Goal: Download file/media

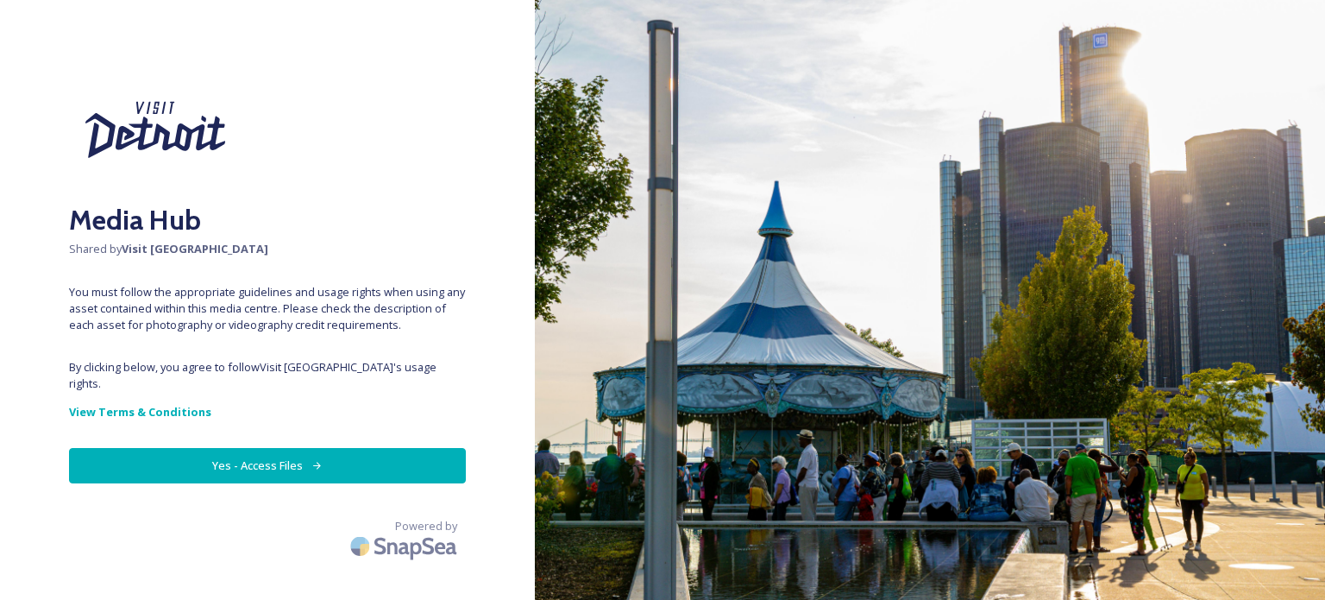
click at [266, 455] on button "Yes - Access Files" at bounding box center [267, 465] width 397 height 35
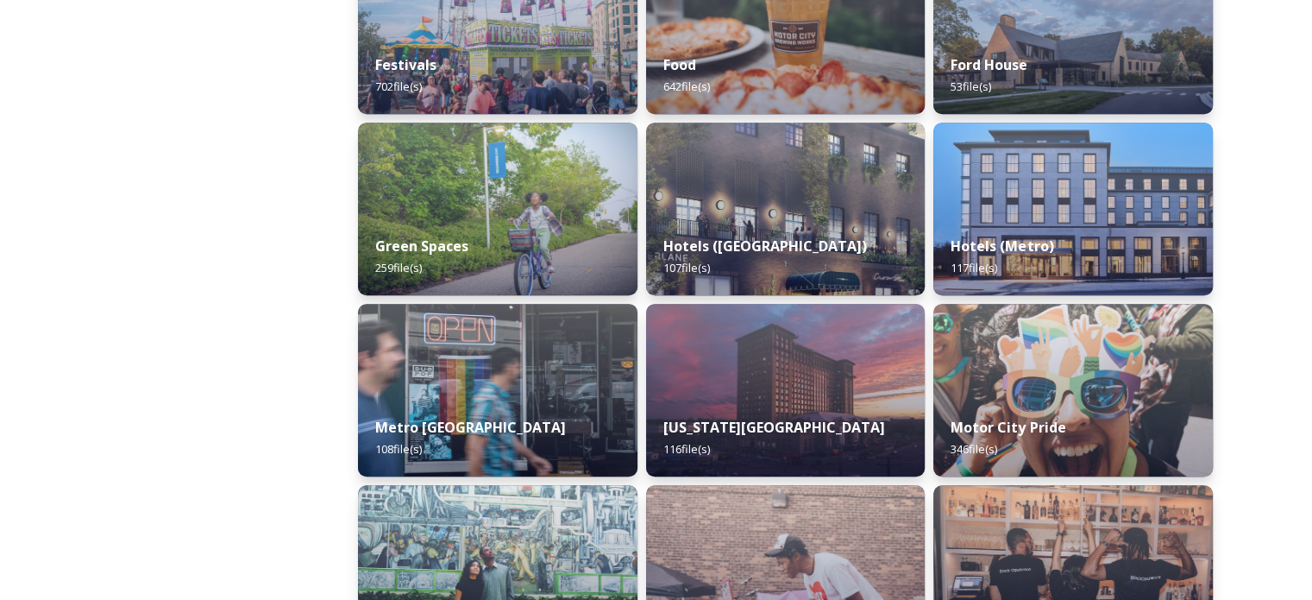
scroll to position [949, 0]
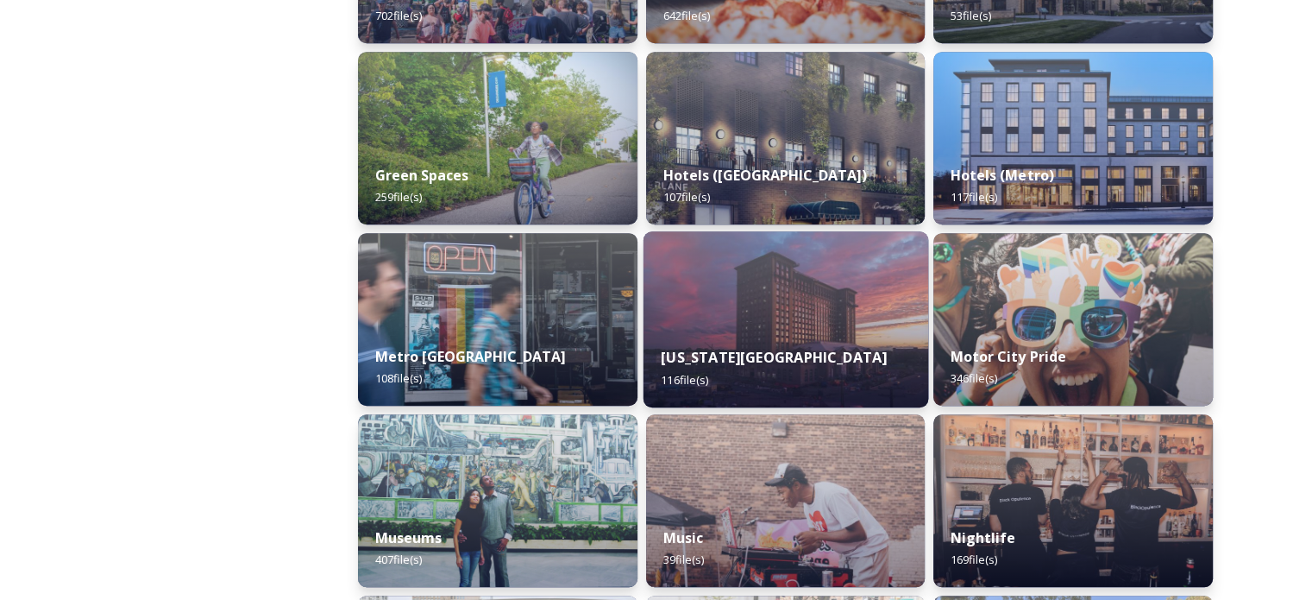
click at [780, 355] on strong "[US_STATE][GEOGRAPHIC_DATA]" at bounding box center [774, 357] width 226 height 19
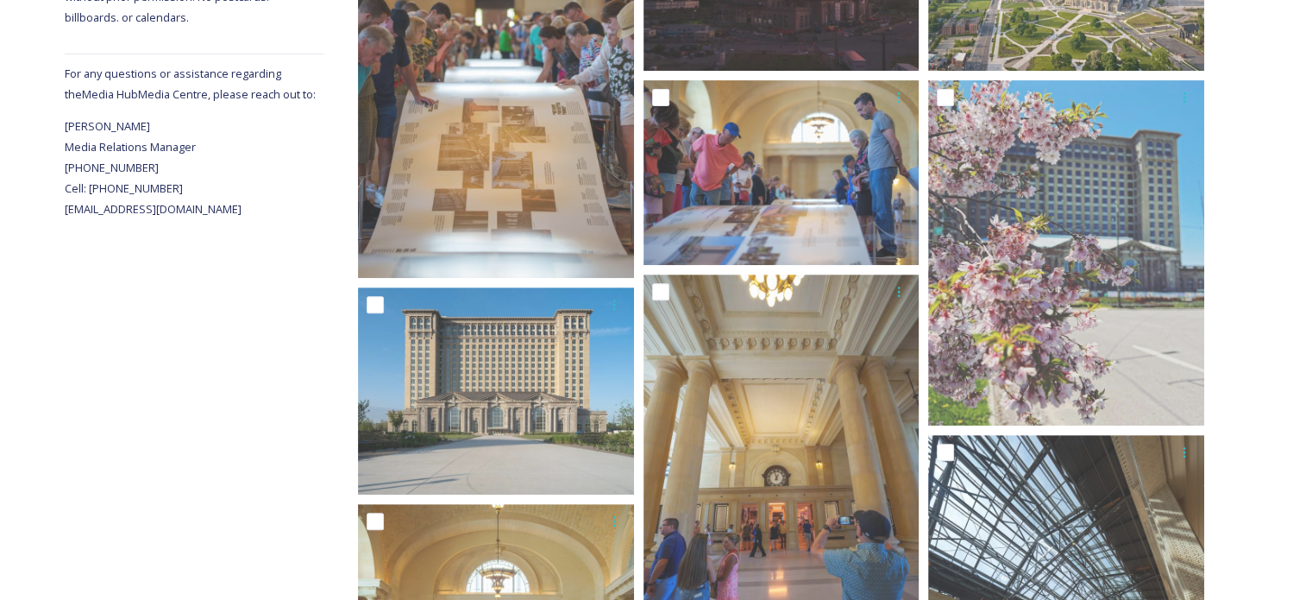
scroll to position [669, 0]
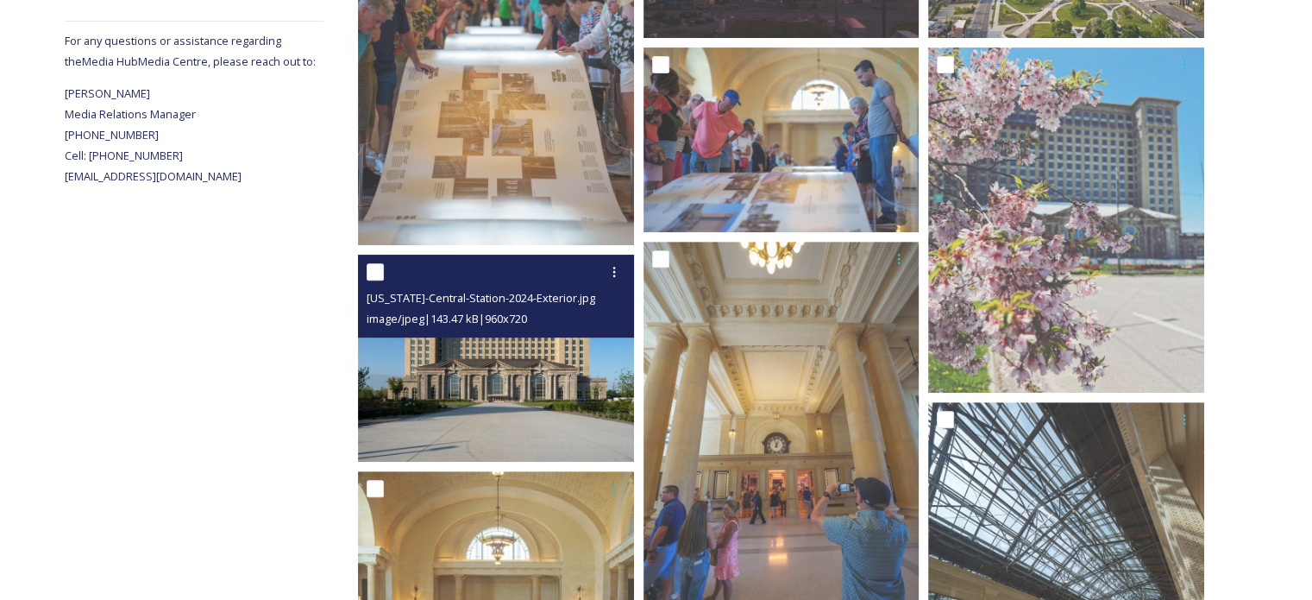
click at [373, 275] on input "checkbox" at bounding box center [375, 271] width 17 height 17
checkbox input "true"
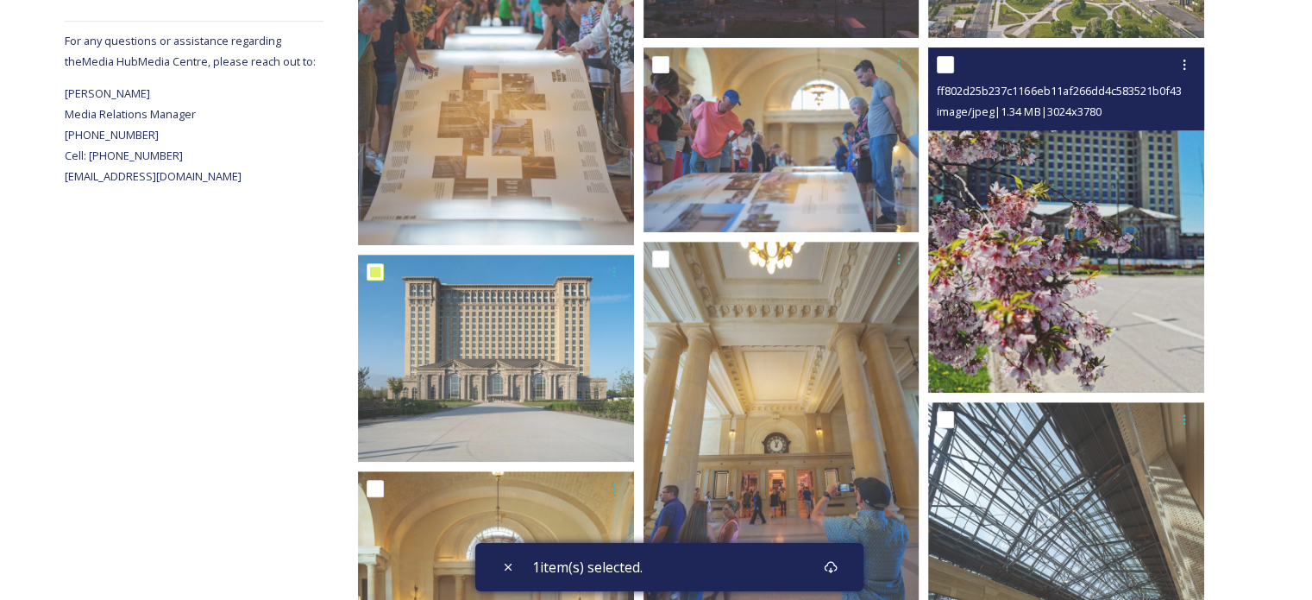
click at [949, 70] on input "checkbox" at bounding box center [945, 64] width 17 height 17
checkbox input "true"
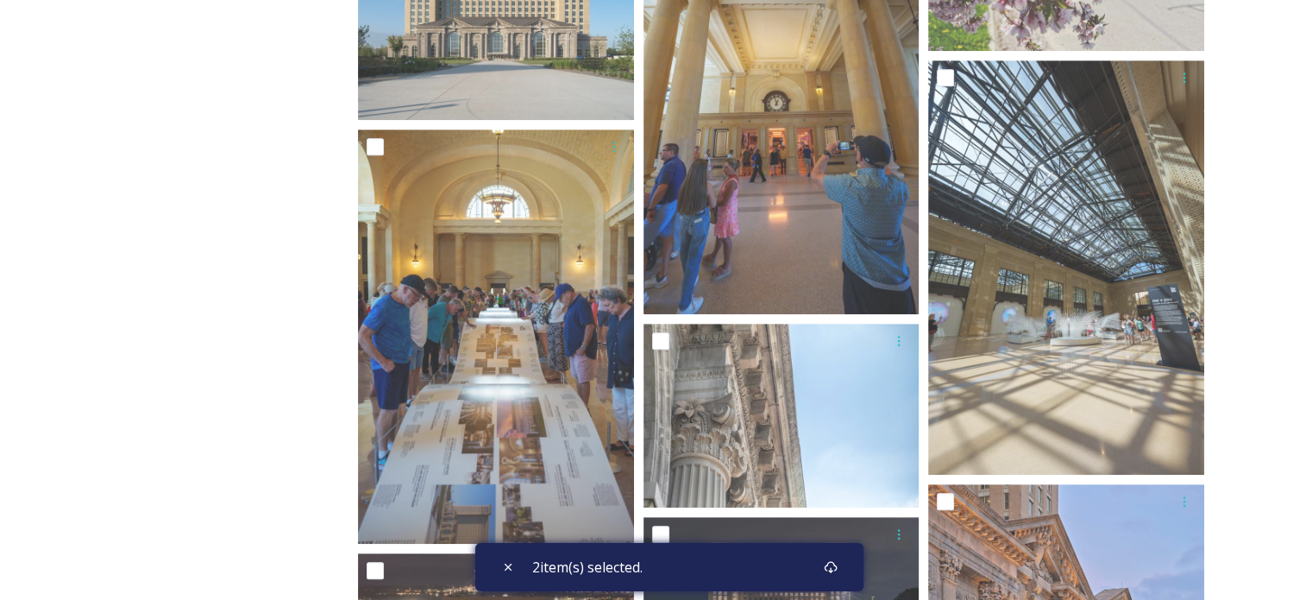
scroll to position [1272, 0]
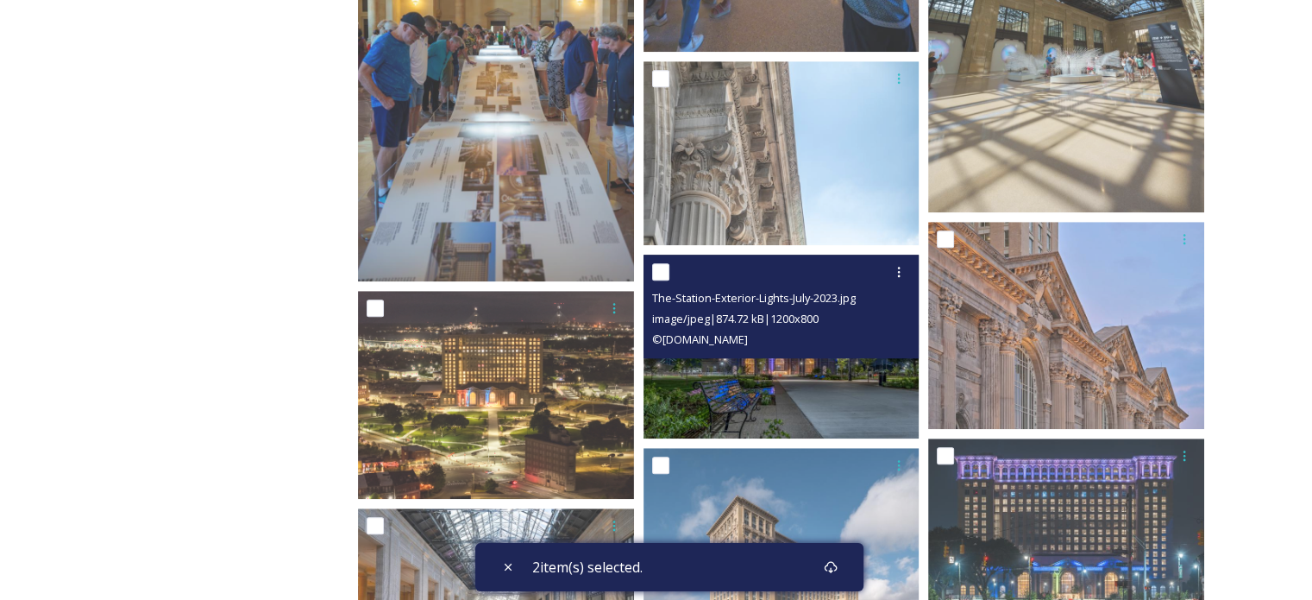
click at [657, 273] on input "checkbox" at bounding box center [660, 271] width 17 height 17
checkbox input "true"
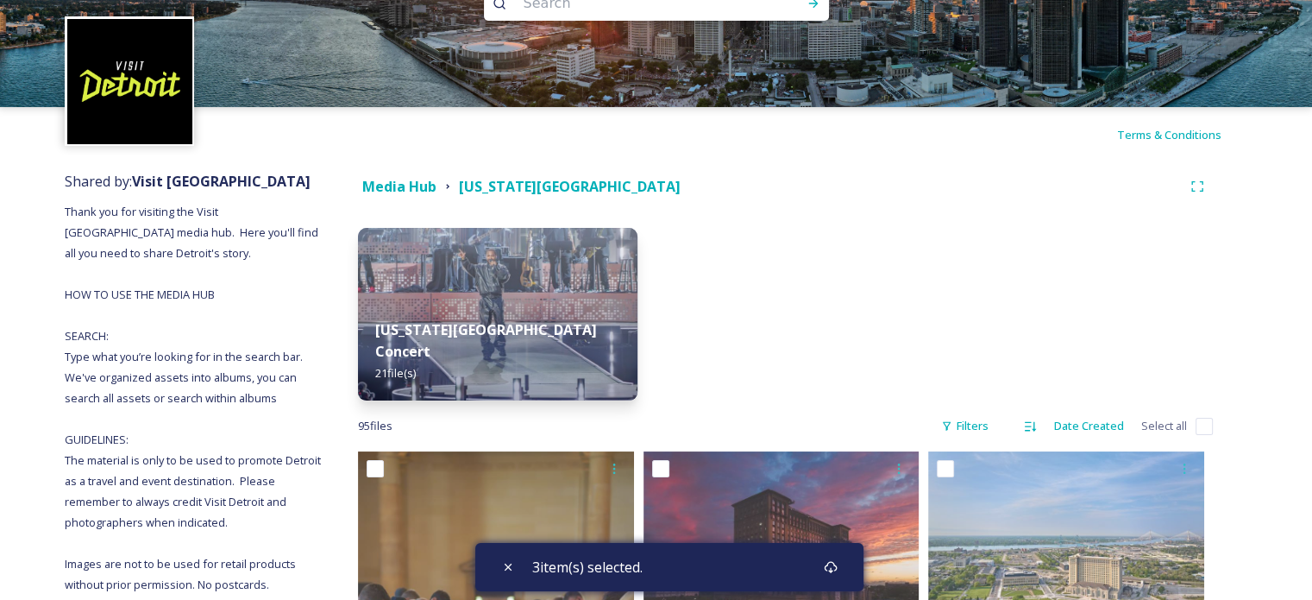
scroll to position [0, 0]
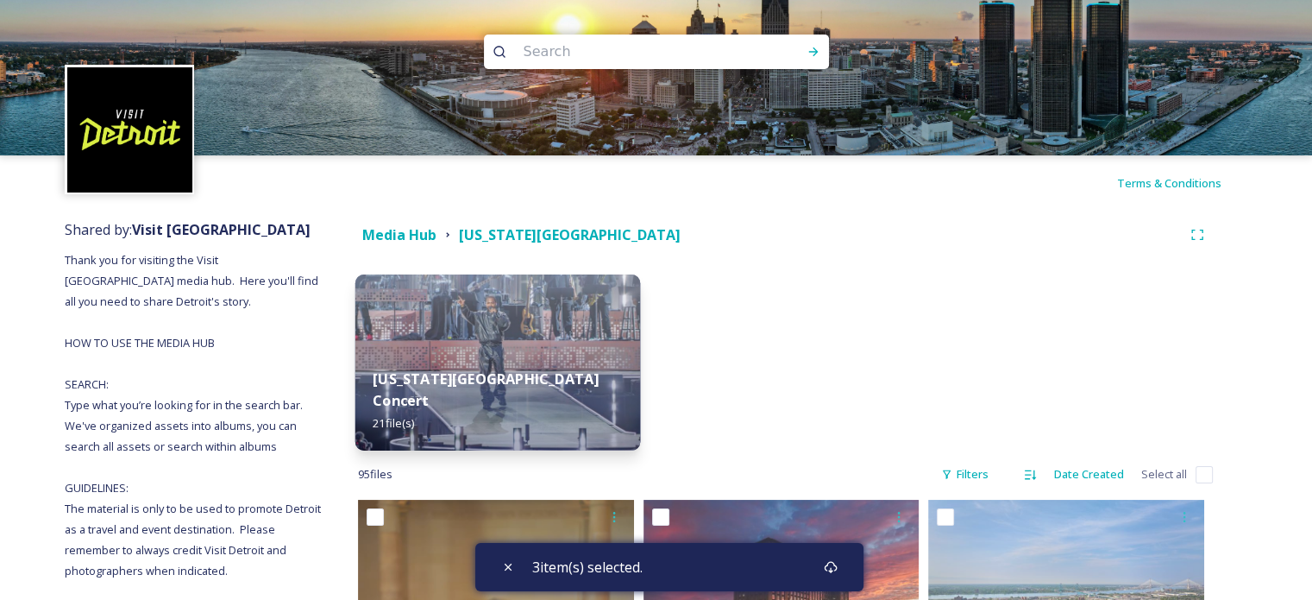
click at [462, 341] on img at bounding box center [497, 362] width 285 height 176
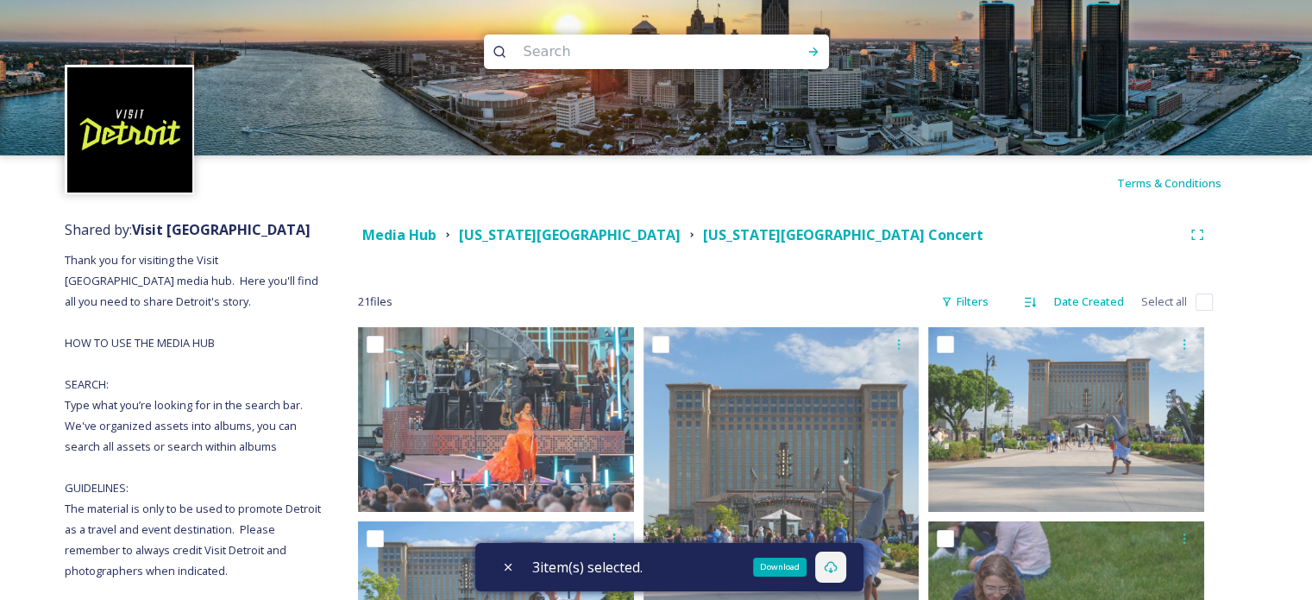
click at [836, 563] on icon at bounding box center [831, 567] width 14 height 14
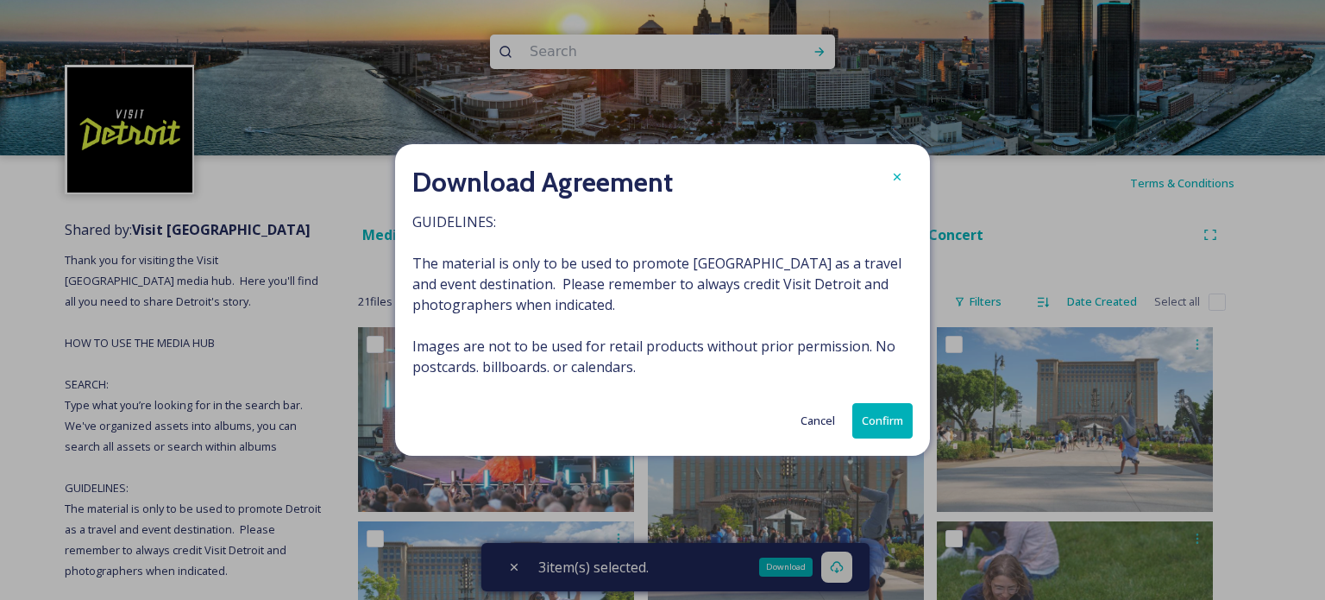
click at [885, 425] on button "Confirm" at bounding box center [882, 420] width 60 height 35
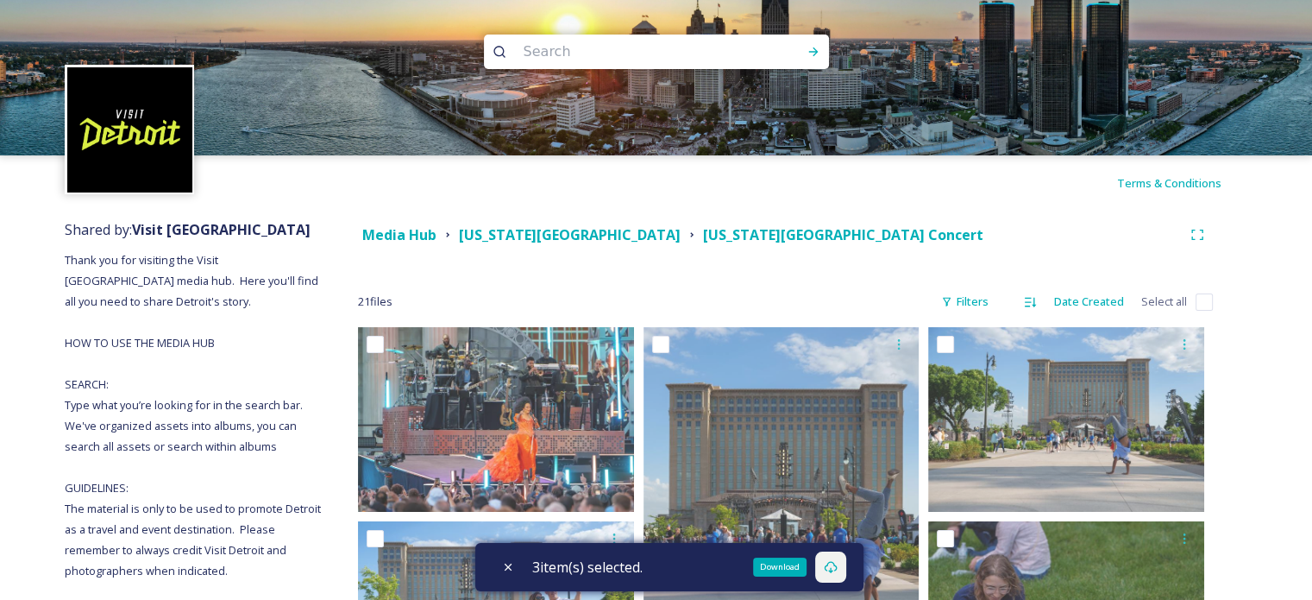
click at [794, 566] on div "Download" at bounding box center [779, 566] width 53 height 19
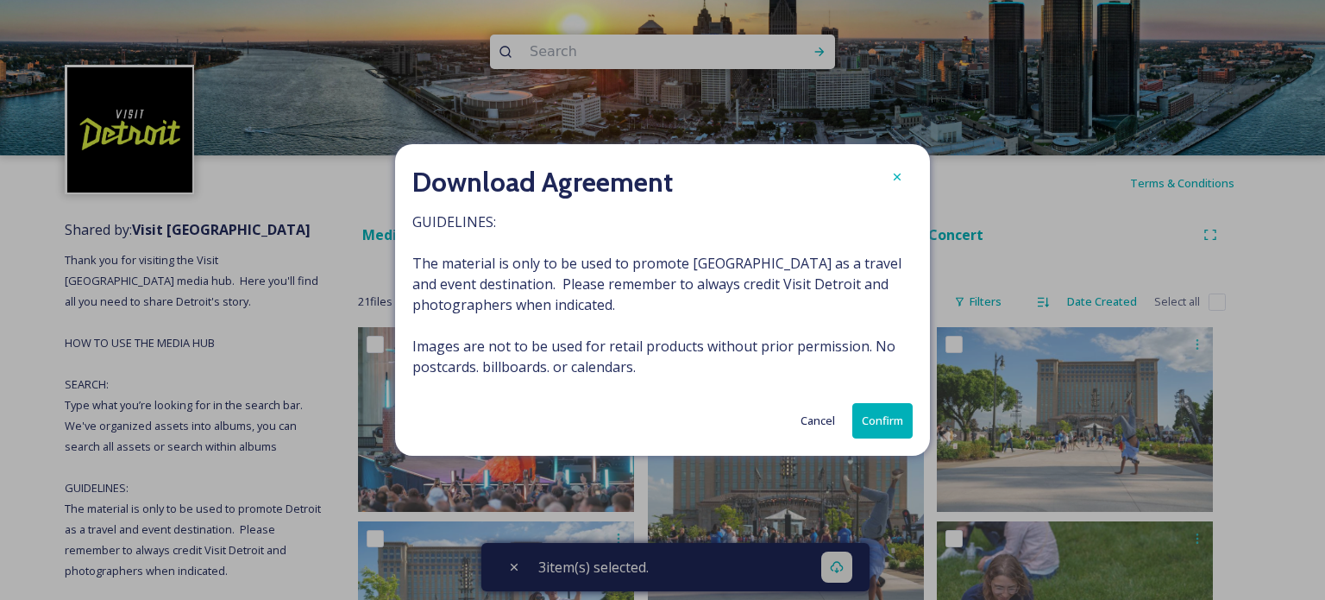
click at [878, 417] on button "Confirm" at bounding box center [882, 420] width 60 height 35
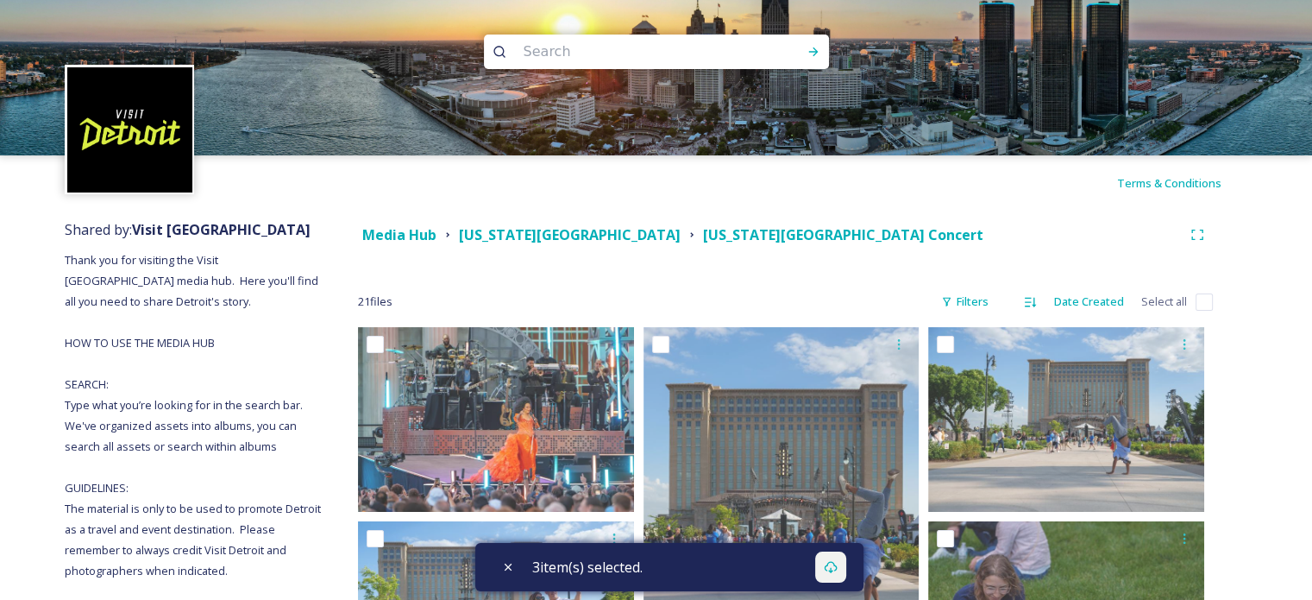
click at [781, 564] on div "3 item(s) selected." at bounding box center [669, 567] width 388 height 48
click at [846, 568] on div "Download" at bounding box center [830, 566] width 31 height 31
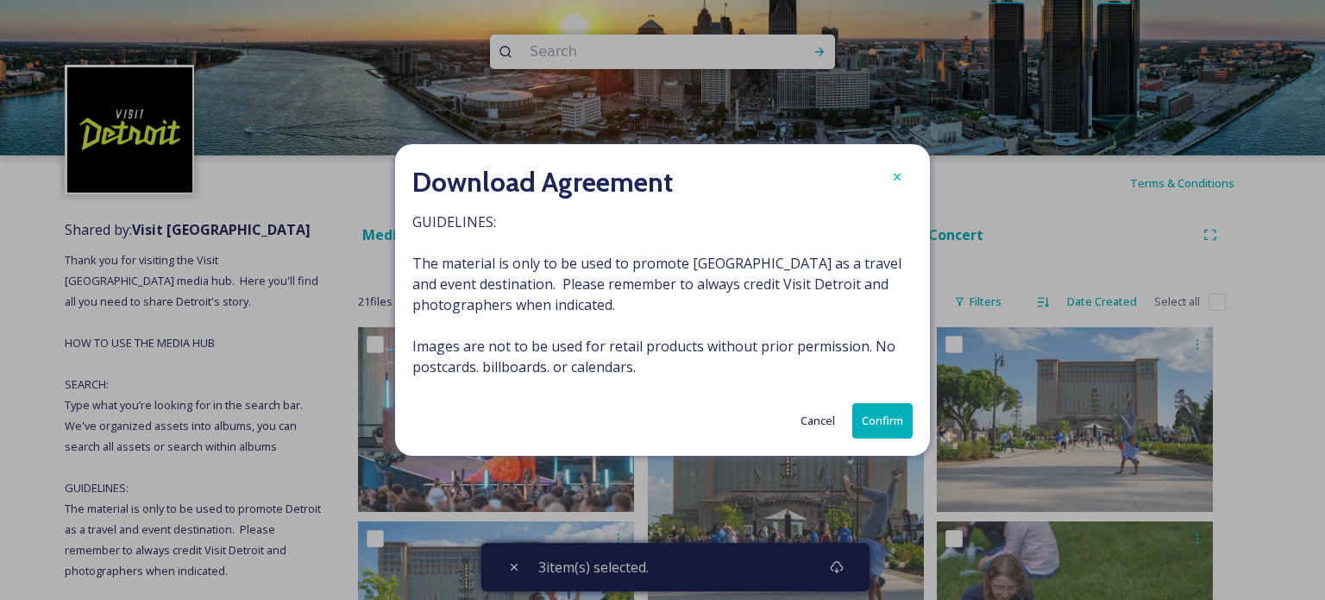
click at [894, 415] on button "Confirm" at bounding box center [882, 420] width 60 height 35
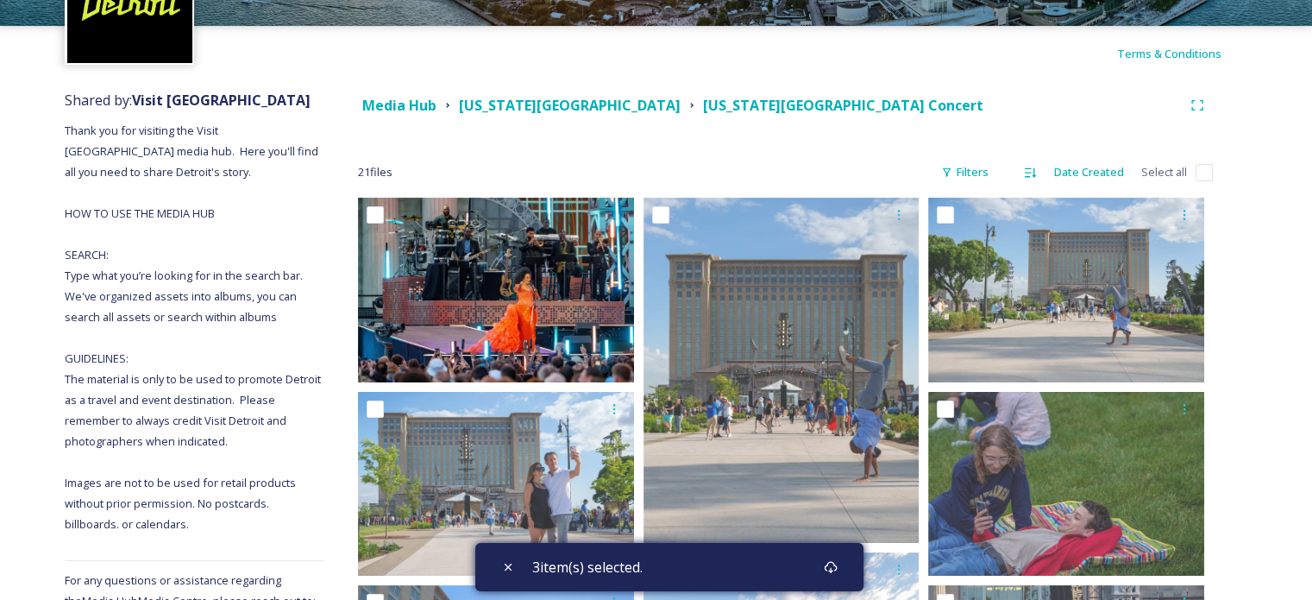
scroll to position [173, 0]
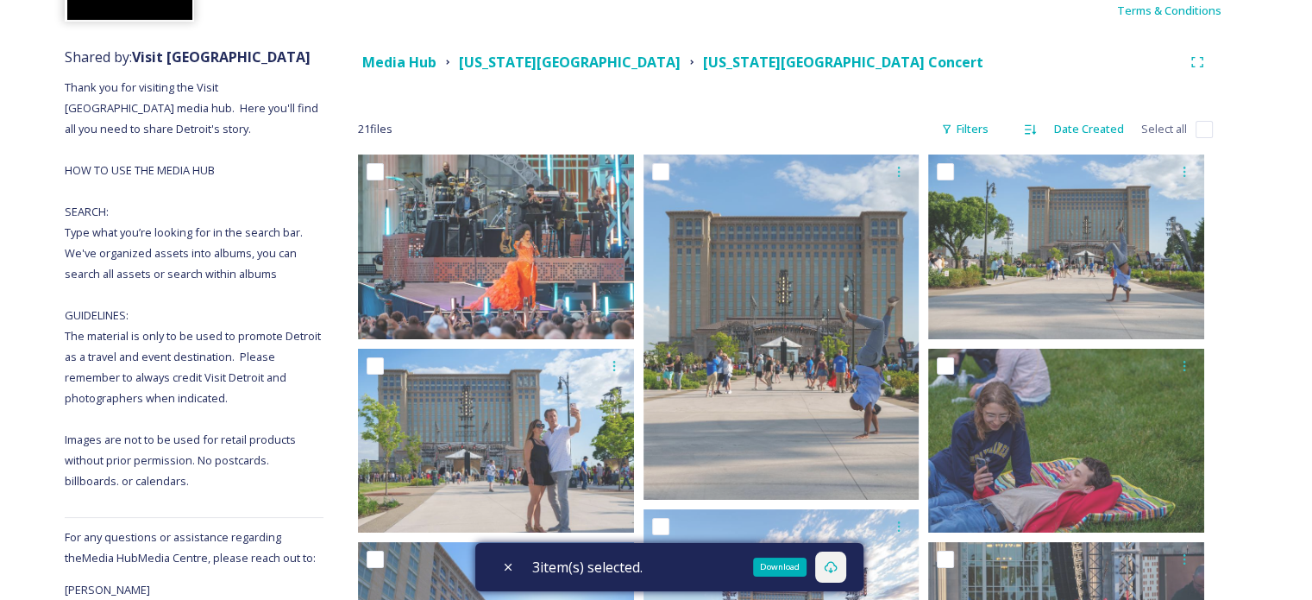
click at [835, 567] on icon at bounding box center [831, 567] width 14 height 14
click at [582, 54] on strong "[US_STATE][GEOGRAPHIC_DATA]" at bounding box center [570, 62] width 222 height 19
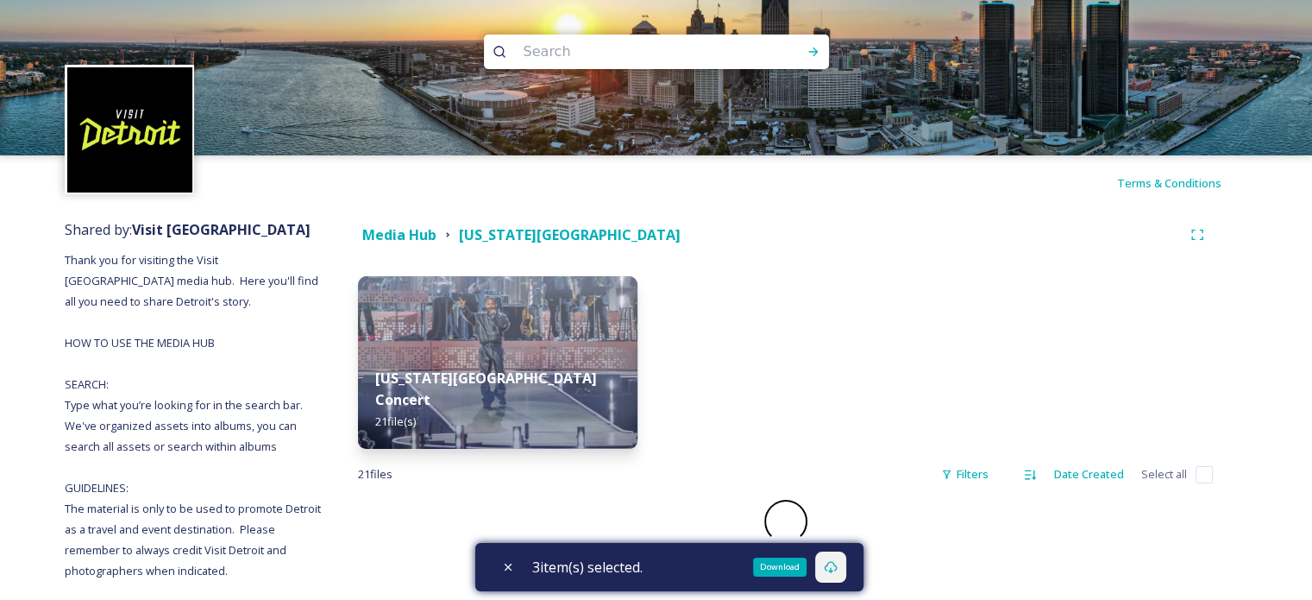
checkbox input "false"
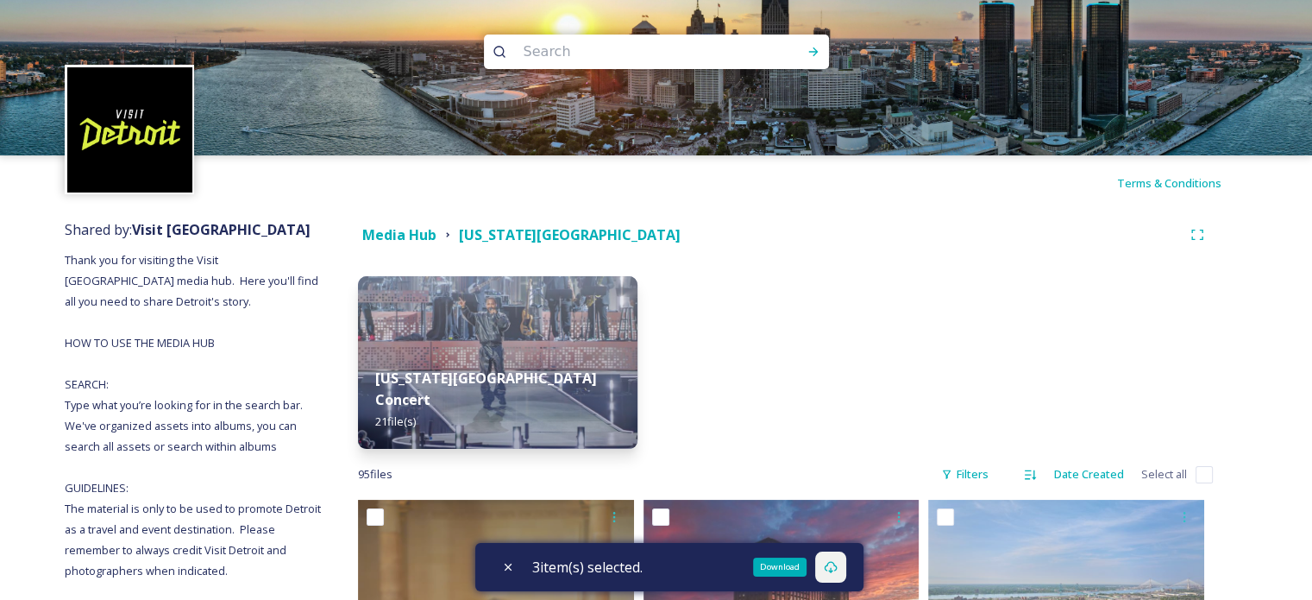
click at [843, 567] on div "Download" at bounding box center [830, 566] width 31 height 31
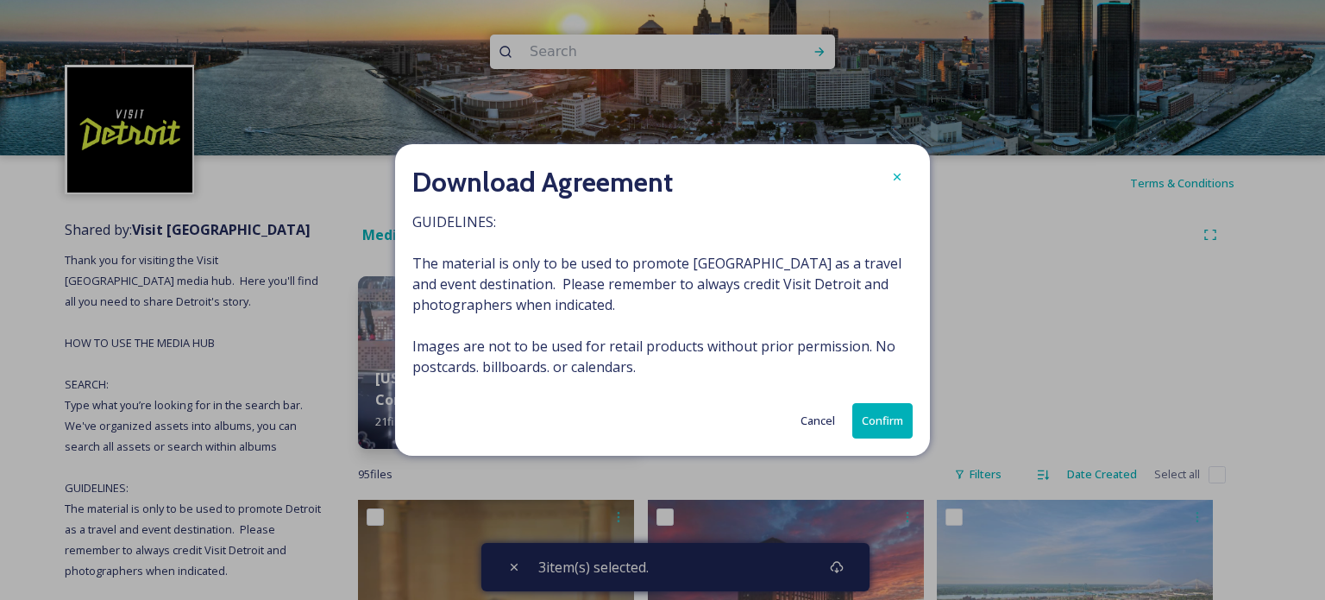
click at [857, 417] on button "Confirm" at bounding box center [882, 420] width 60 height 35
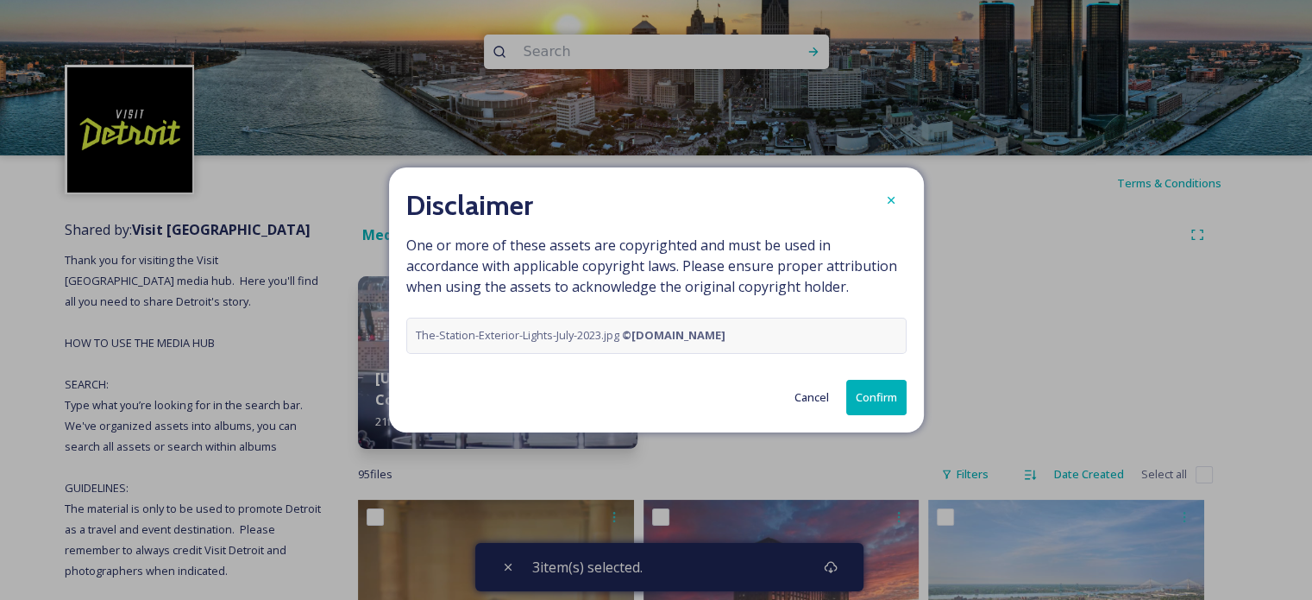
click at [870, 390] on button "Confirm" at bounding box center [876, 397] width 60 height 35
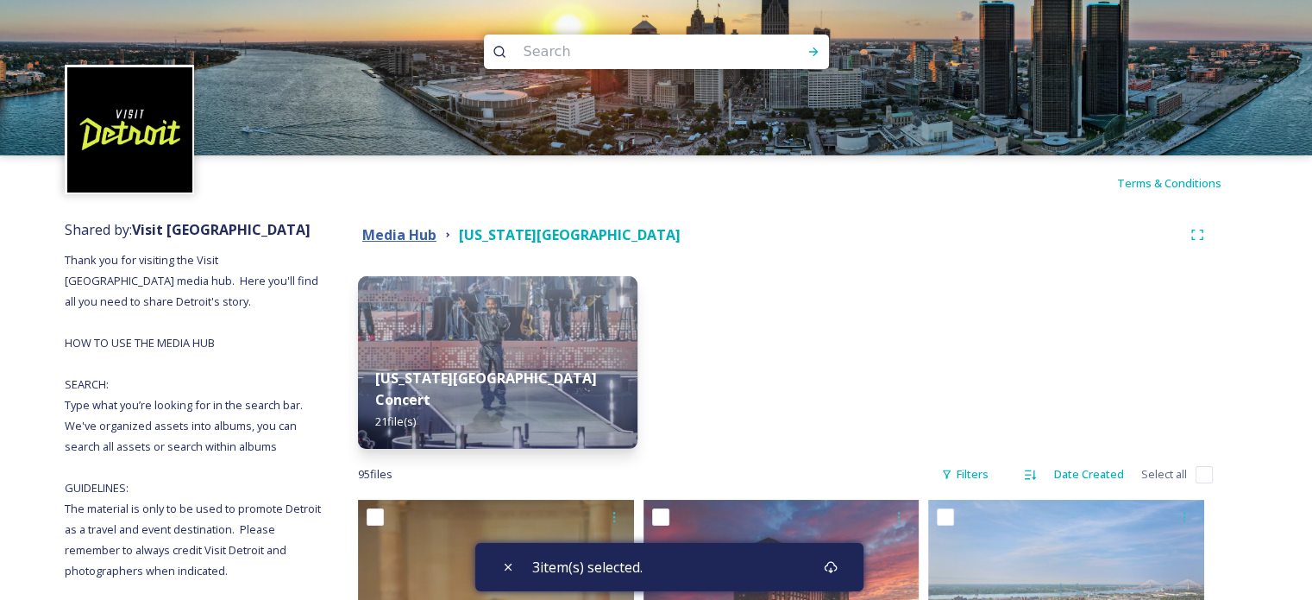
click at [411, 235] on strong "Media Hub" at bounding box center [399, 234] width 74 height 19
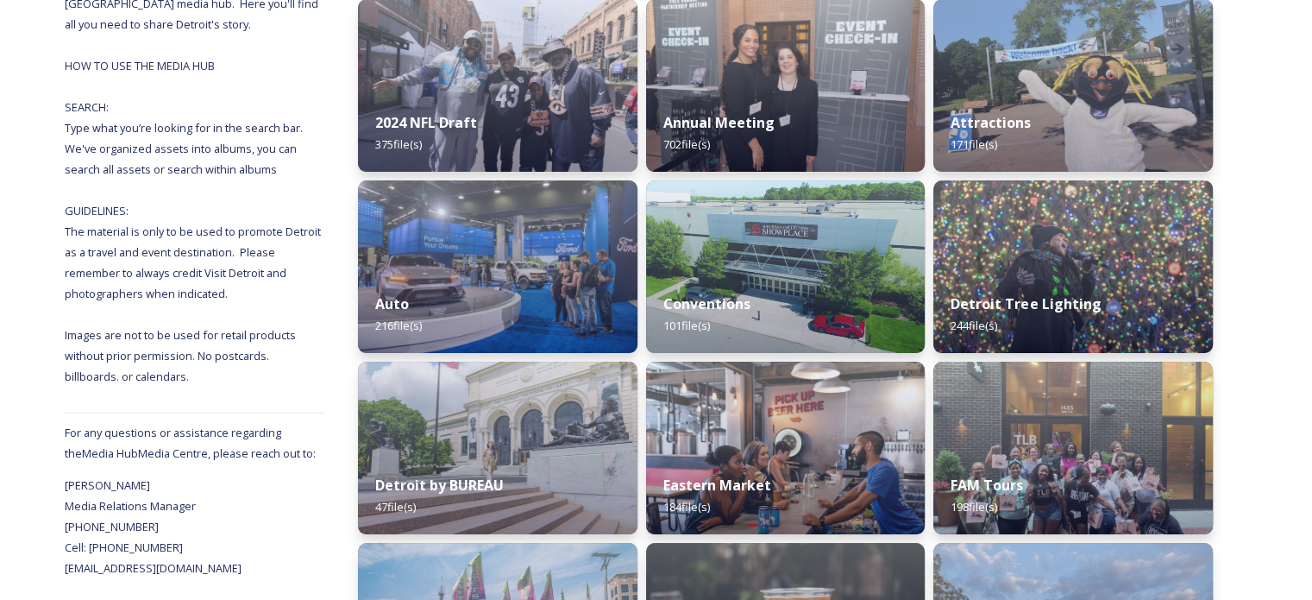
scroll to position [345, 0]
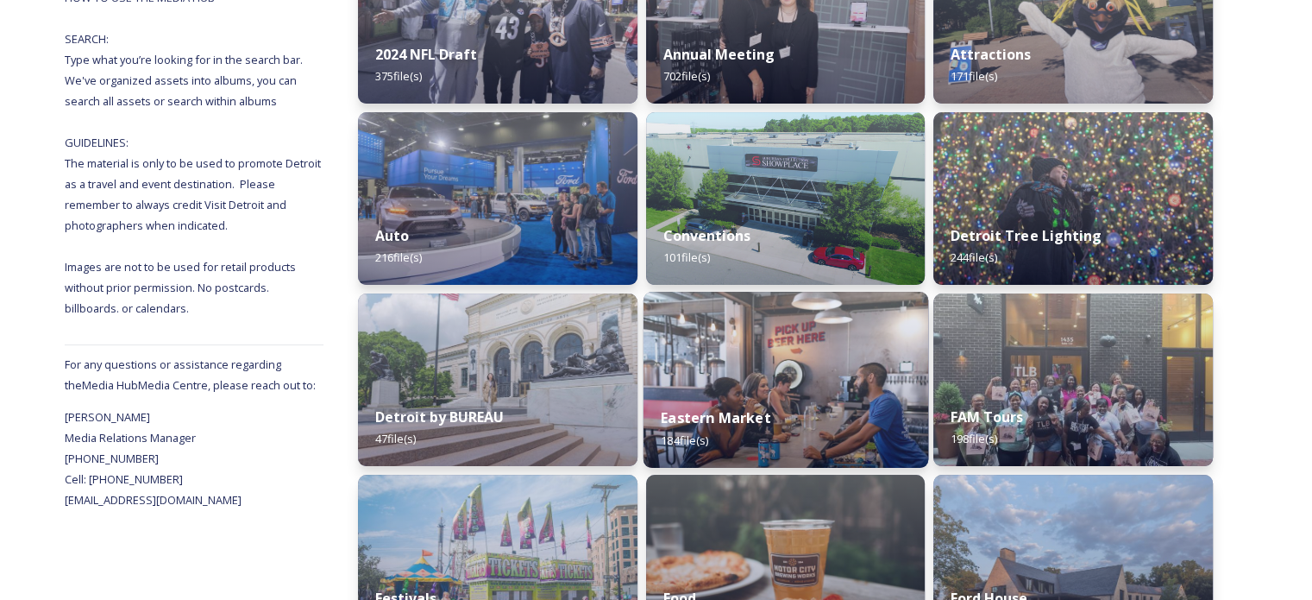
click at [712, 341] on img at bounding box center [785, 380] width 285 height 176
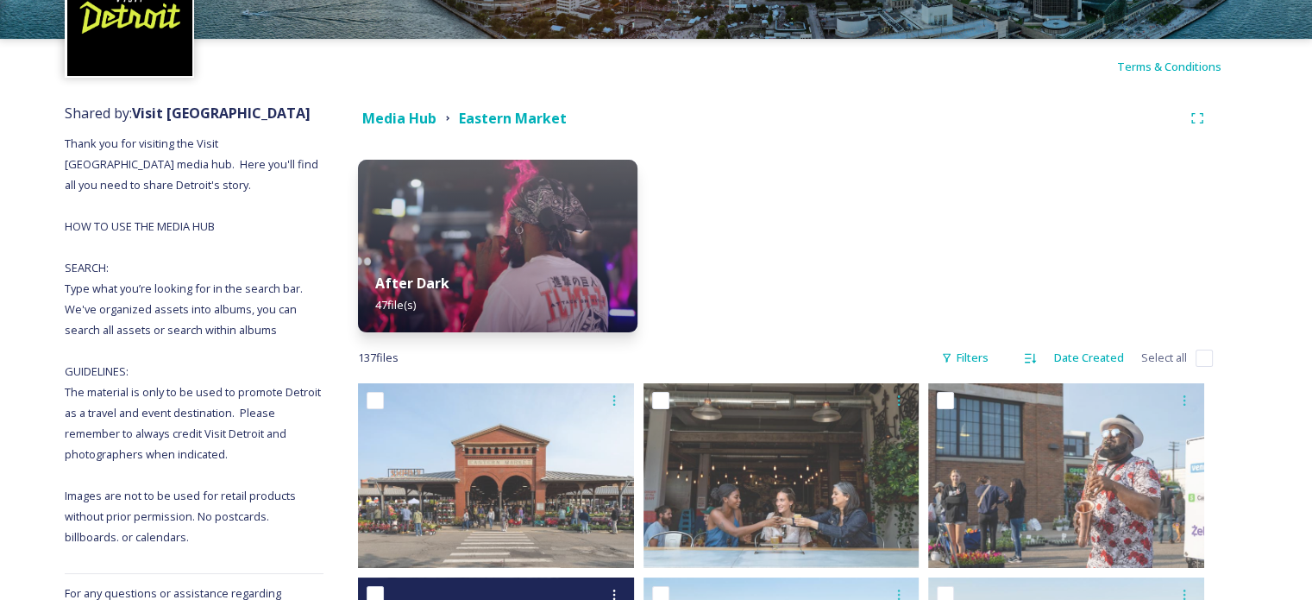
scroll to position [86, 0]
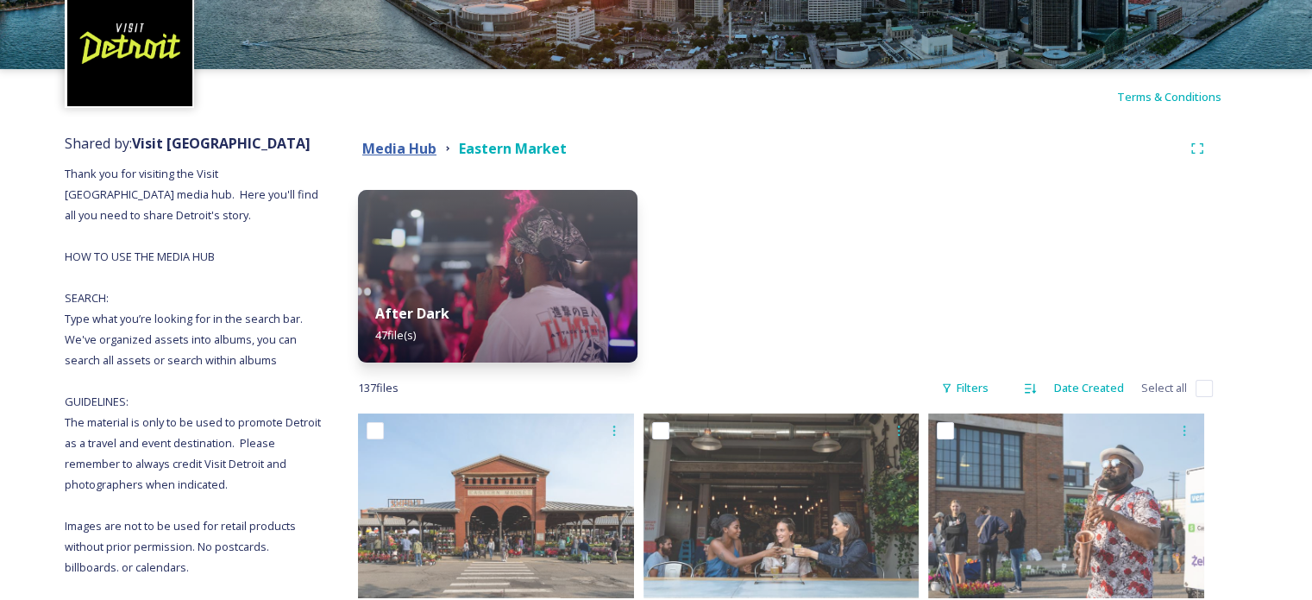
click at [398, 148] on strong "Media Hub" at bounding box center [399, 148] width 74 height 19
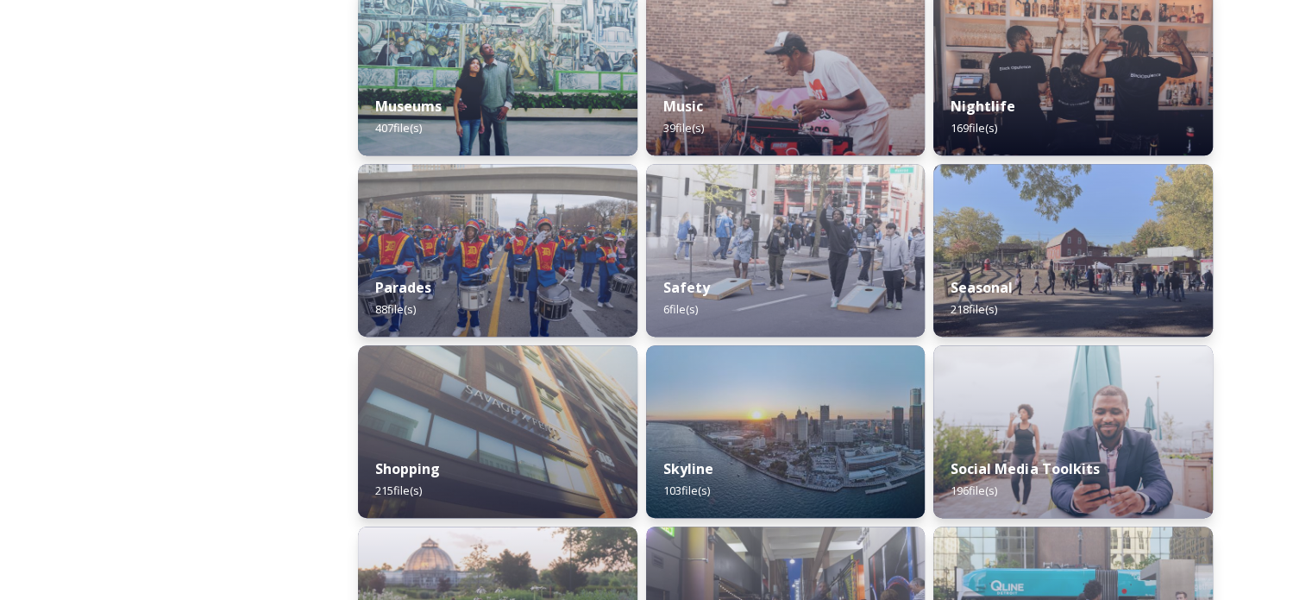
scroll to position [1466, 0]
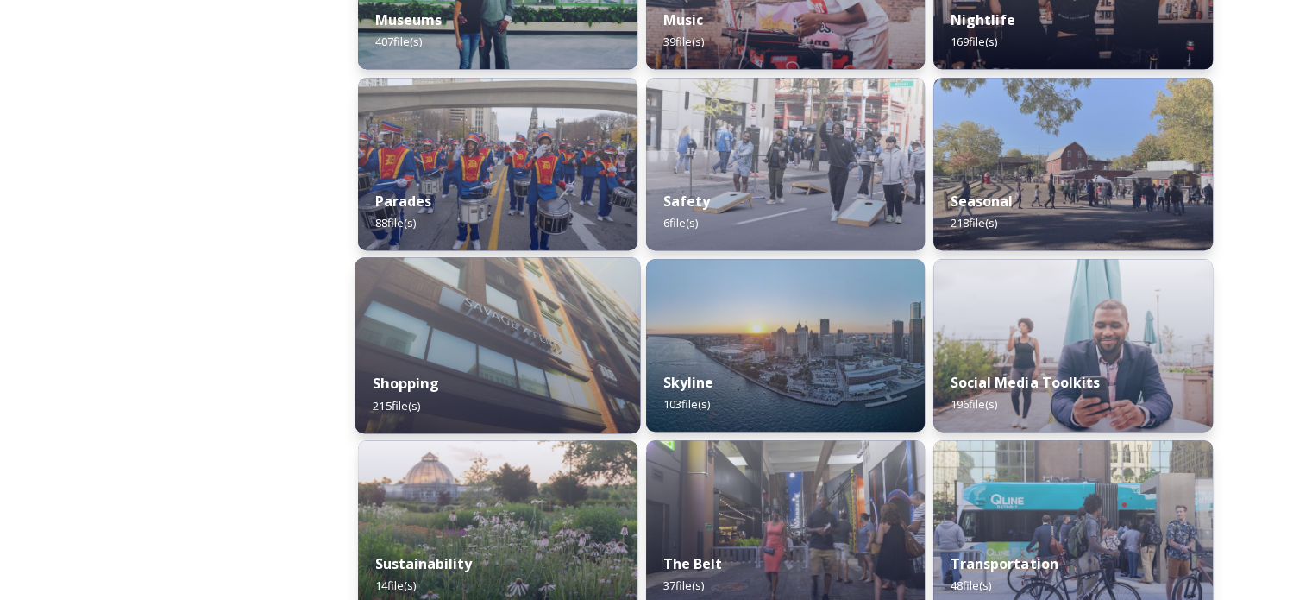
click at [520, 368] on div "Shopping 215 file(s)" at bounding box center [497, 394] width 285 height 78
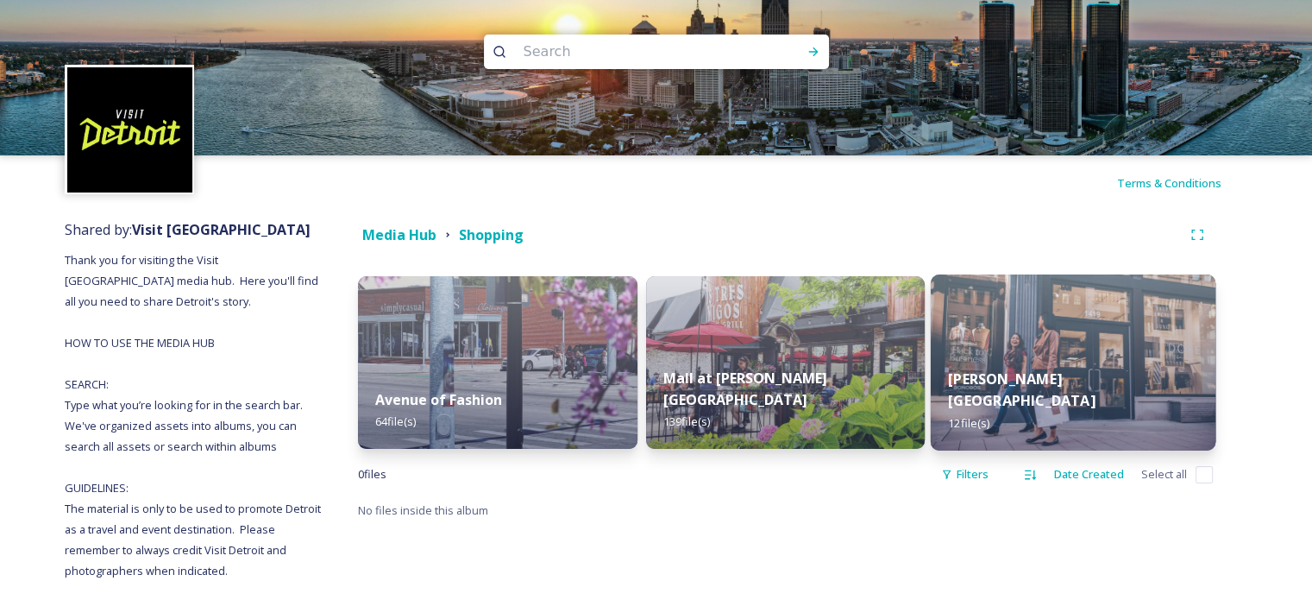
click at [1016, 381] on div "[PERSON_NAME][GEOGRAPHIC_DATA] Shopping 12 file(s)" at bounding box center [1073, 400] width 285 height 100
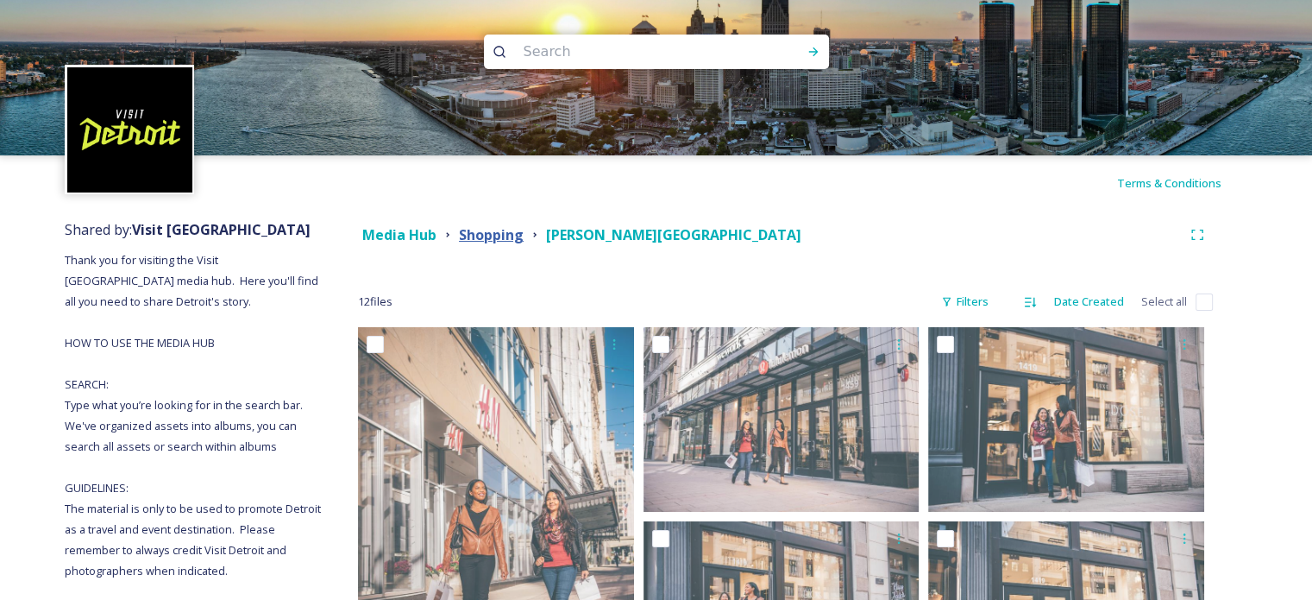
click at [480, 229] on strong "Shopping" at bounding box center [491, 234] width 65 height 19
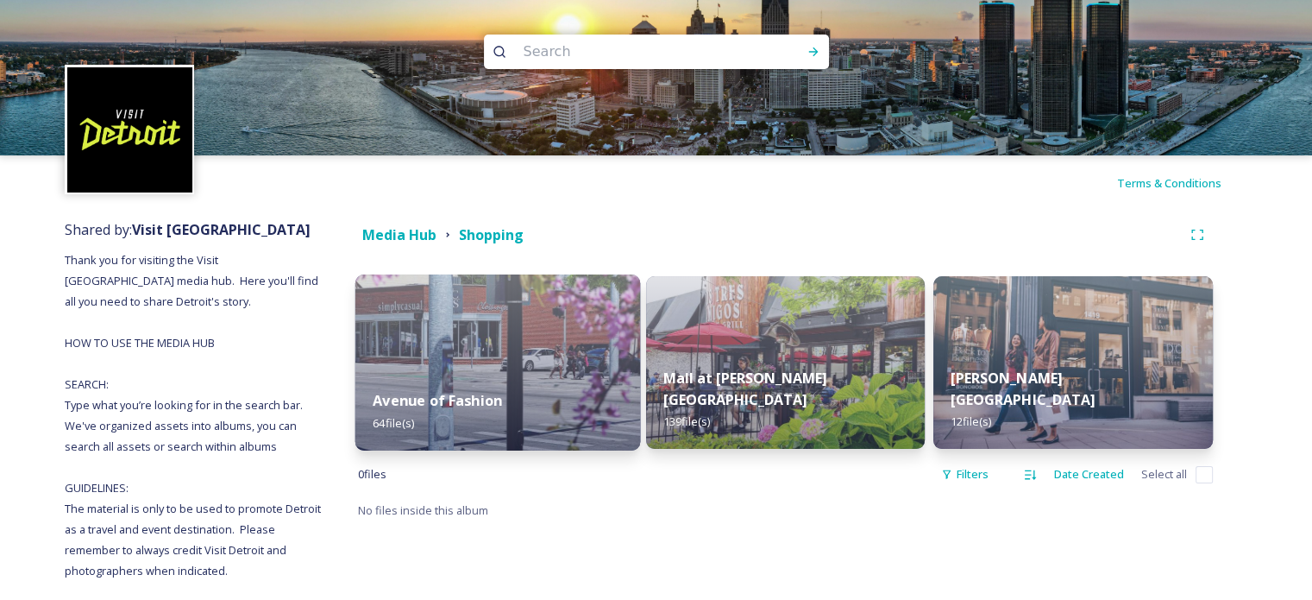
click at [534, 337] on img at bounding box center [497, 362] width 285 height 176
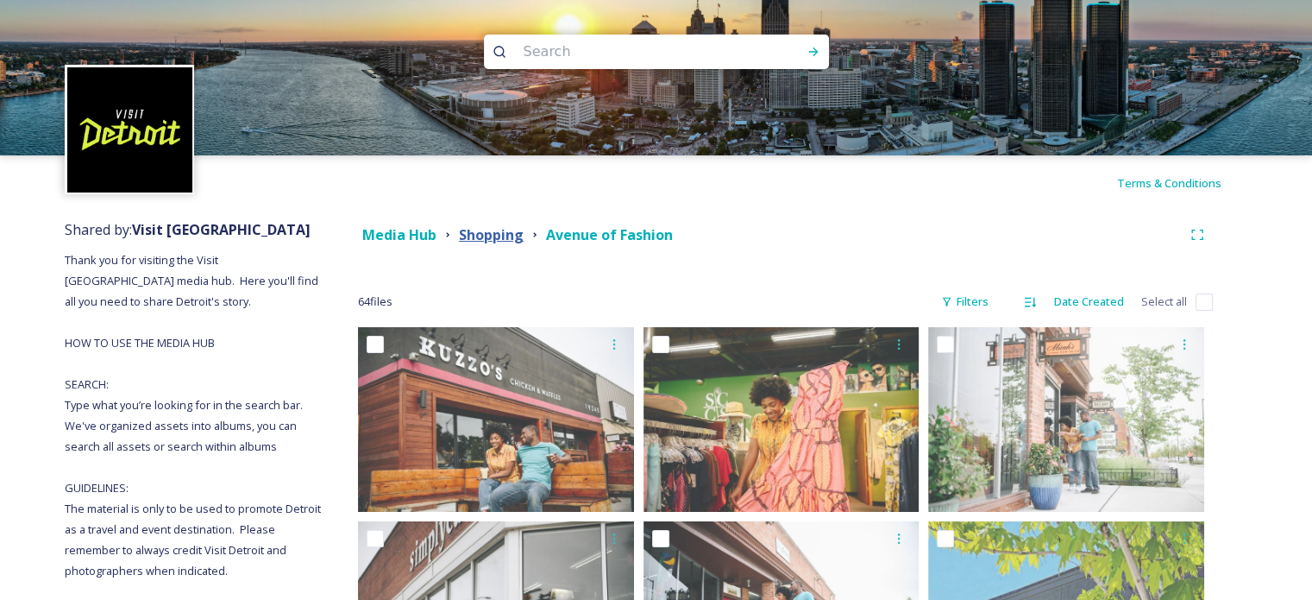
click at [478, 234] on strong "Shopping" at bounding box center [491, 234] width 65 height 19
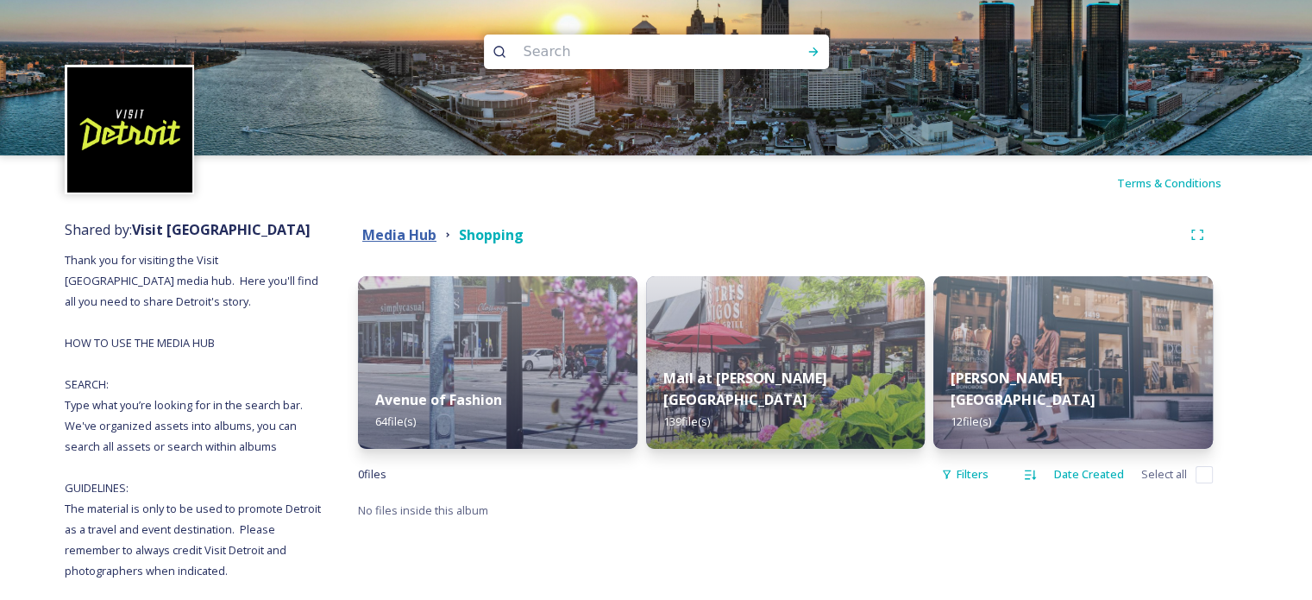
click at [391, 227] on strong "Media Hub" at bounding box center [399, 234] width 74 height 19
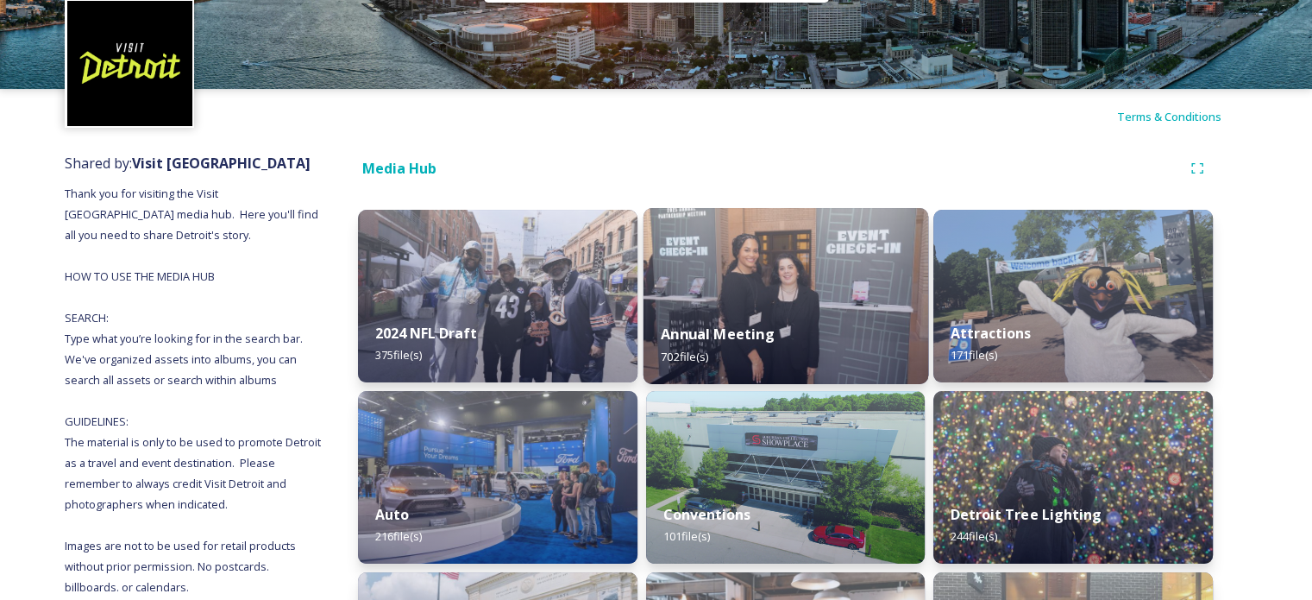
scroll to position [173, 0]
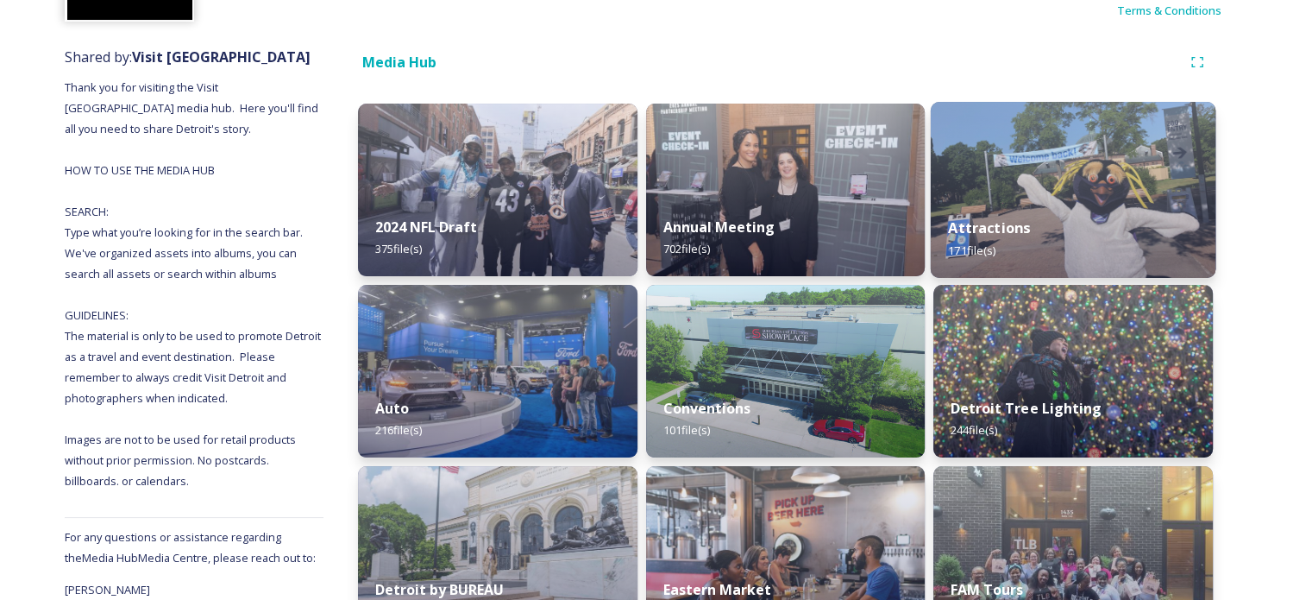
click at [1020, 223] on strong "Attractions" at bounding box center [990, 227] width 82 height 19
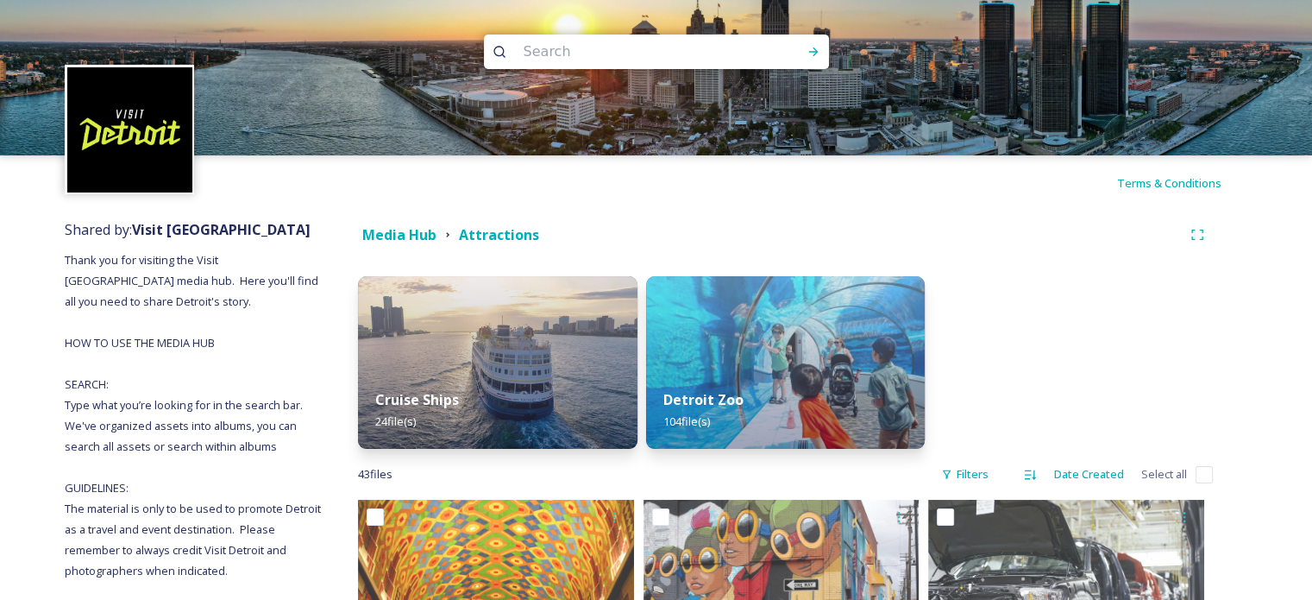
click at [576, 50] on input at bounding box center [633, 52] width 236 height 38
type input "woodwards"
type input "[PERSON_NAME]"
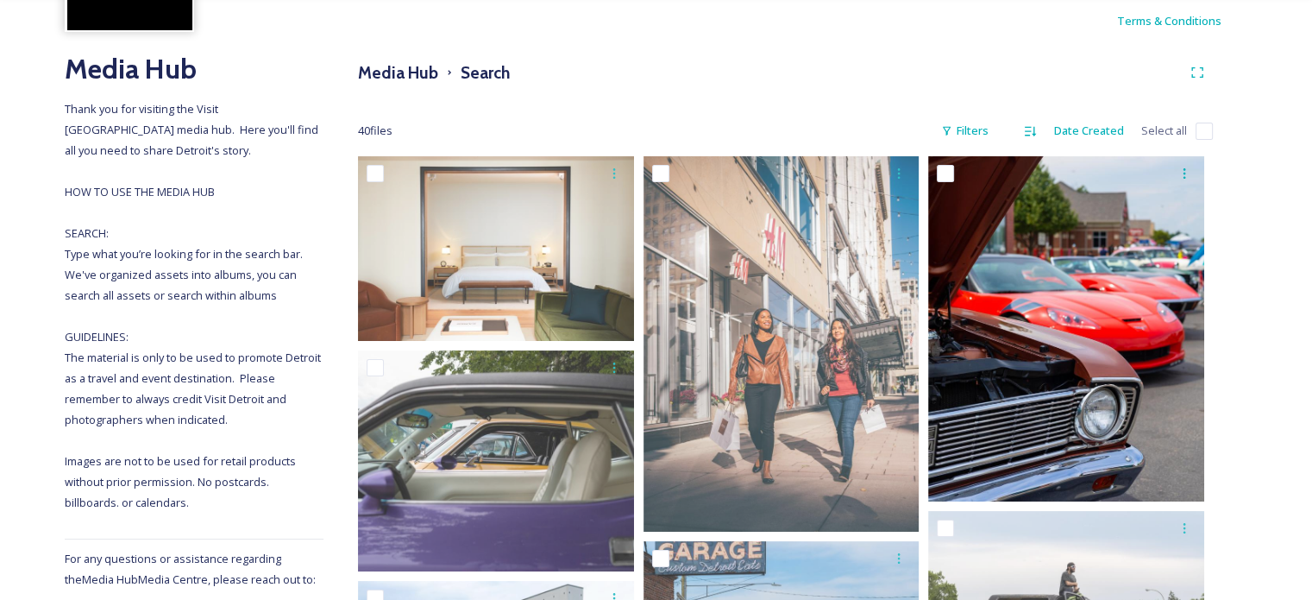
scroll to position [145, 0]
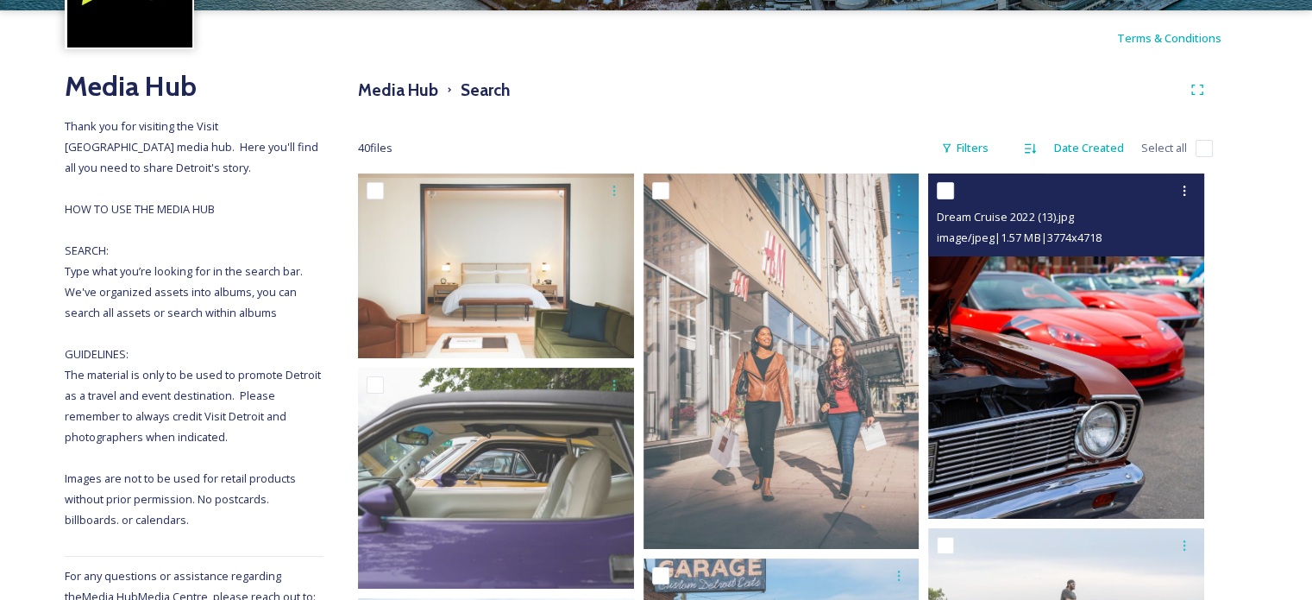
click at [945, 189] on input "checkbox" at bounding box center [945, 190] width 17 height 17
checkbox input "true"
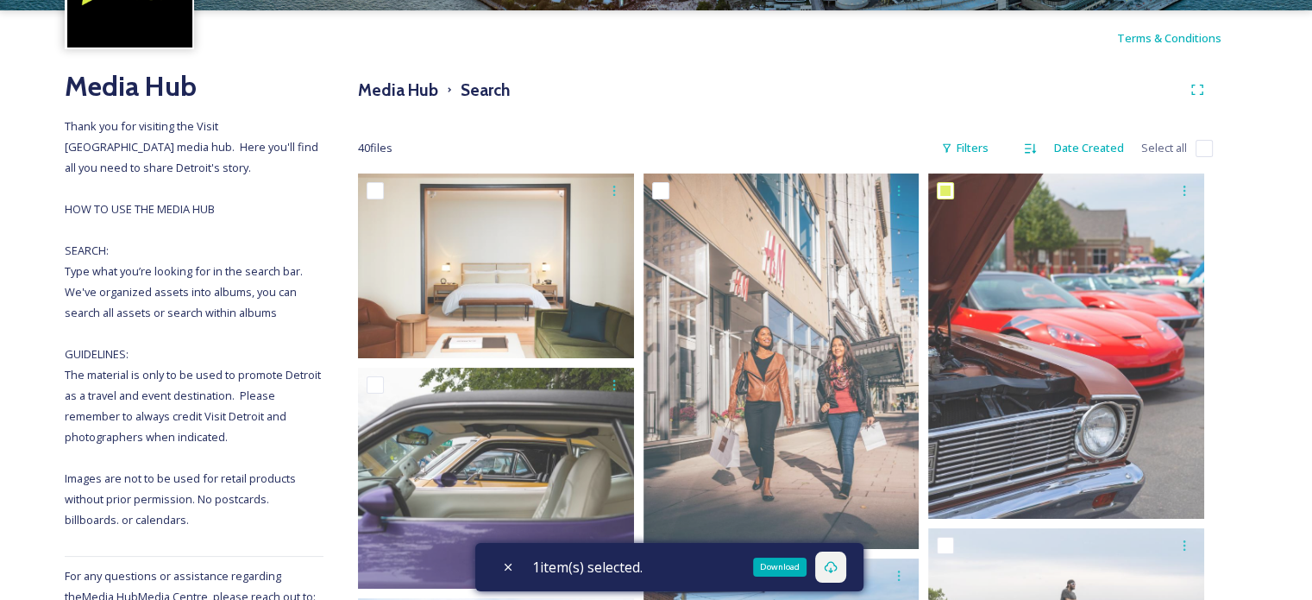
click at [838, 569] on icon at bounding box center [831, 567] width 14 height 14
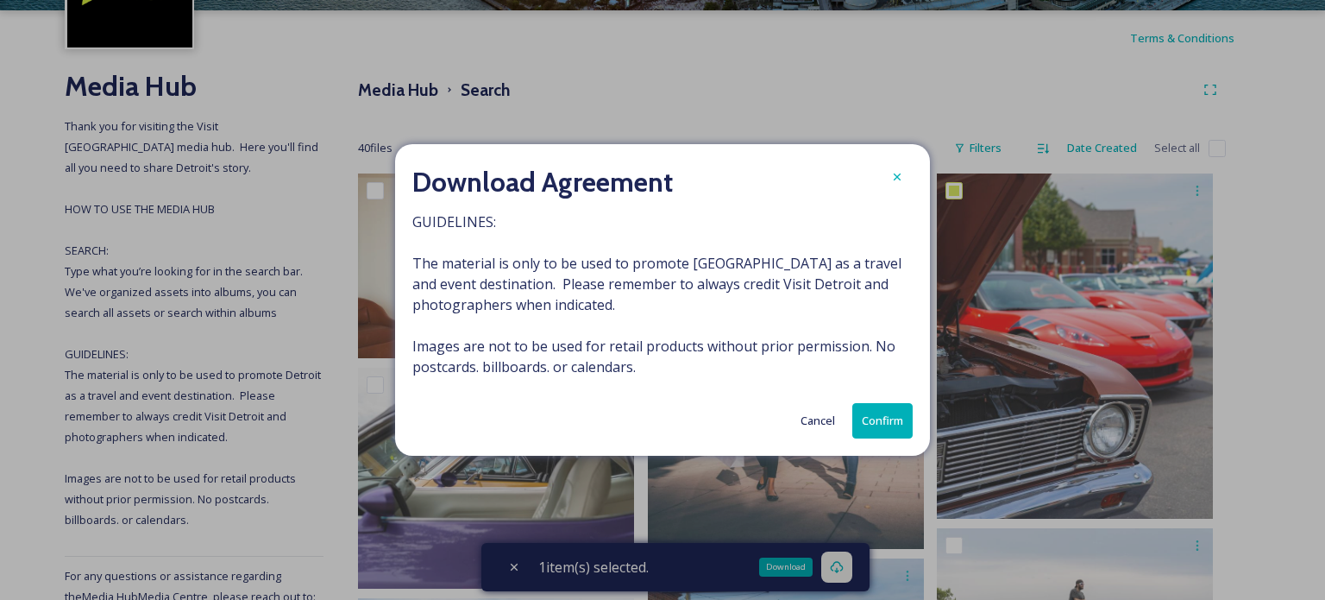
click at [873, 422] on button "Confirm" at bounding box center [882, 420] width 60 height 35
